Goal: Obtain resource: Download file/media

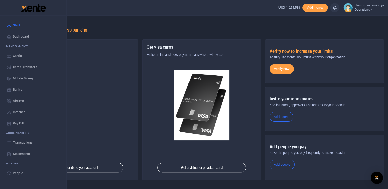
click at [26, 153] on span "Statements" at bounding box center [21, 154] width 17 height 5
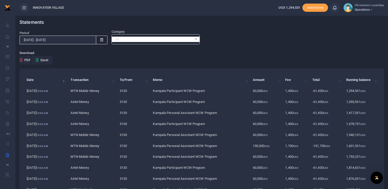
scroll to position [42, 0]
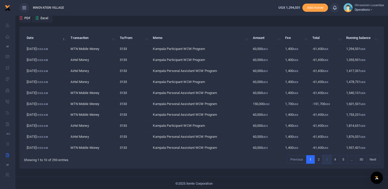
click at [330, 157] on link "3" at bounding box center [327, 160] width 8 height 9
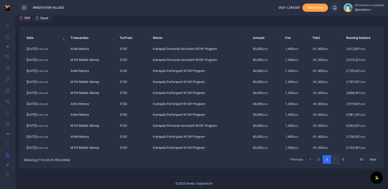
click at [337, 159] on link "4" at bounding box center [335, 160] width 8 height 9
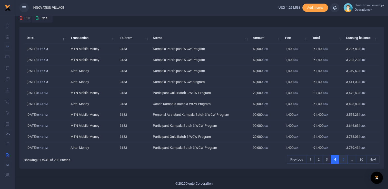
click at [345, 159] on link "5" at bounding box center [343, 160] width 8 height 9
click at [341, 158] on link "6" at bounding box center [343, 160] width 8 height 9
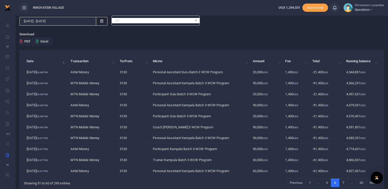
scroll to position [0, 0]
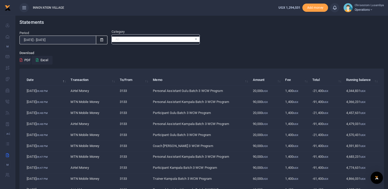
click at [101, 40] on icon at bounding box center [101, 39] width 3 height 3
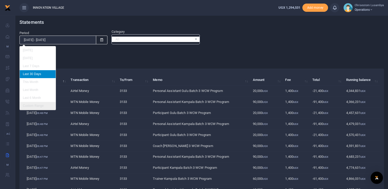
click at [32, 102] on li "Custom Range" at bounding box center [38, 106] width 36 height 8
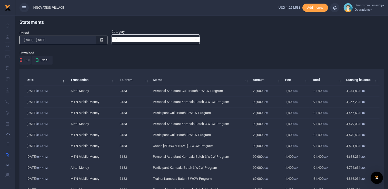
click at [101, 40] on icon at bounding box center [101, 39] width 3 height 3
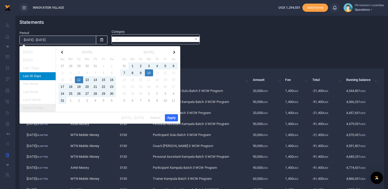
click at [48, 107] on li "Custom Range" at bounding box center [38, 108] width 36 height 8
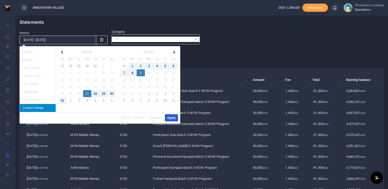
click at [172, 118] on button "Apply" at bounding box center [171, 117] width 13 height 7
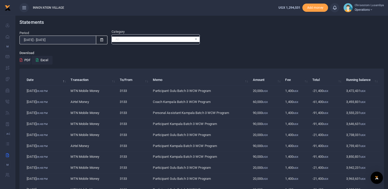
click at [101, 40] on icon at bounding box center [101, 39] width 3 height 3
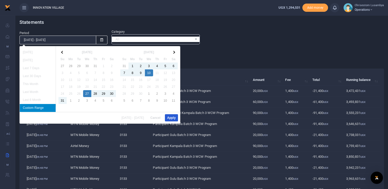
click at [171, 120] on button "Apply" at bounding box center [171, 117] width 13 height 7
type input "08/27/2025 - 09/10/2025"
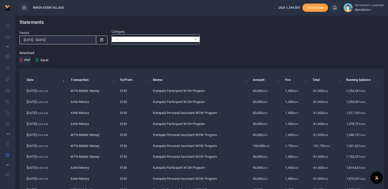
click at [46, 59] on button "Excel" at bounding box center [42, 60] width 21 height 9
